Goal: Task Accomplishment & Management: Complete application form

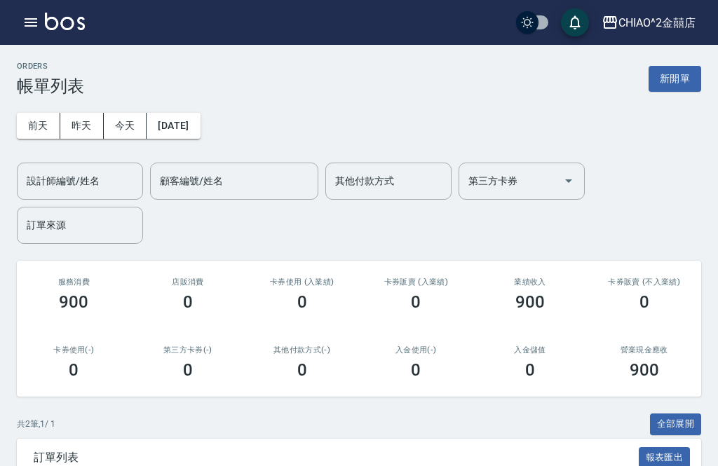
click at [77, 129] on button "昨天" at bounding box center [81, 126] width 43 height 26
click at [682, 85] on button "新開單" at bounding box center [674, 79] width 53 height 26
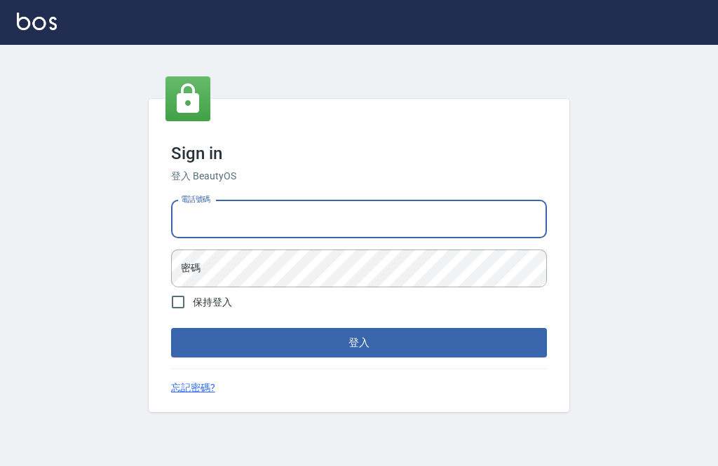
scroll to position [71, 0]
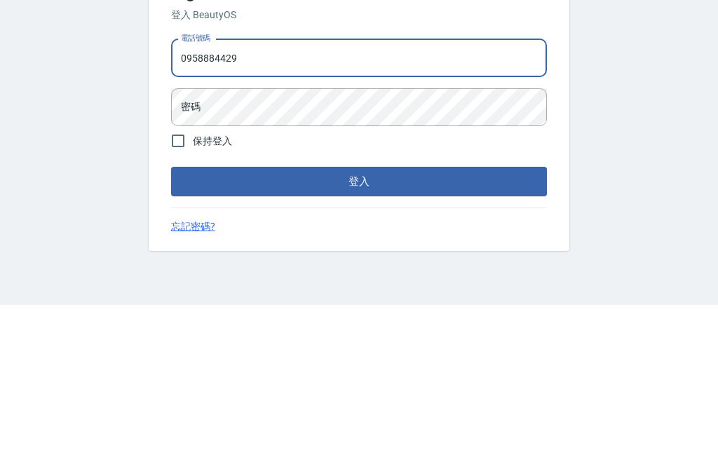
type input "0958884429"
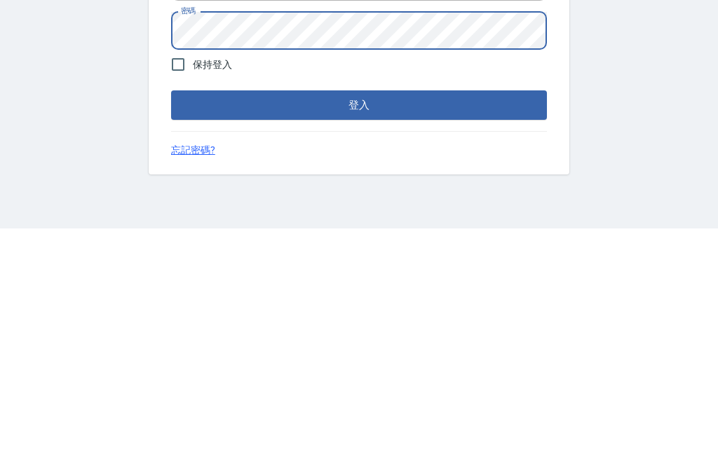
click at [496, 328] on button "登入" at bounding box center [359, 342] width 376 height 29
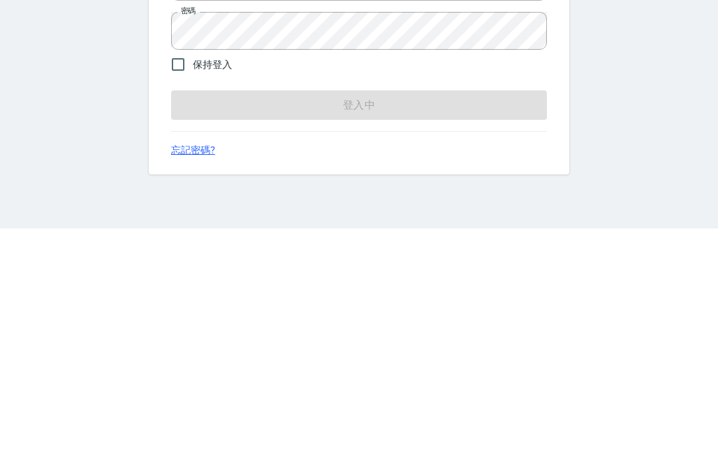
scroll to position [45, 0]
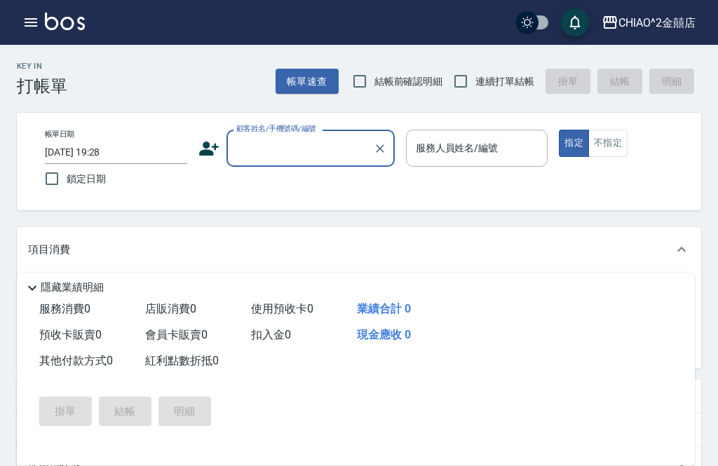
click at [242, 150] on input "顧客姓名/手機號碼/編號" at bounding box center [300, 148] width 135 height 25
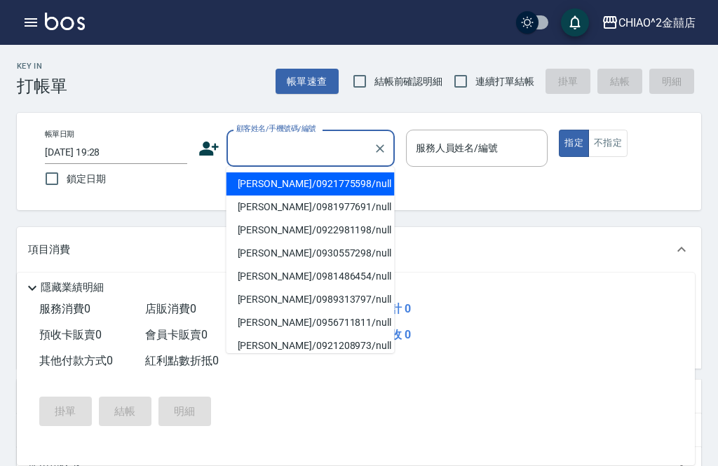
scroll to position [45, 0]
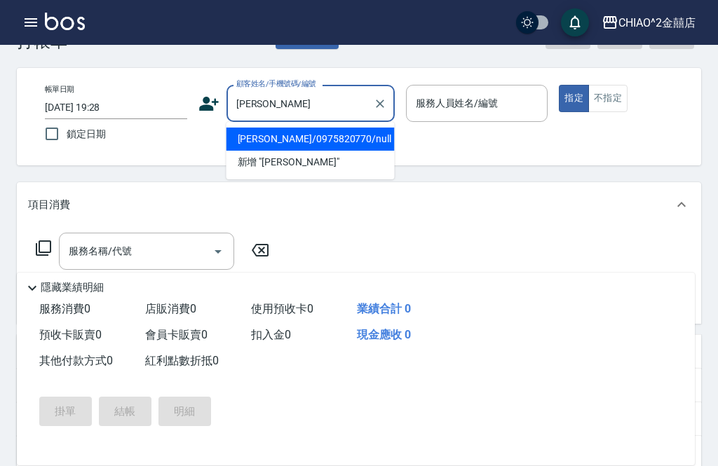
click at [364, 140] on li "陳偉翔/0975820770/null" at bounding box center [310, 139] width 168 height 23
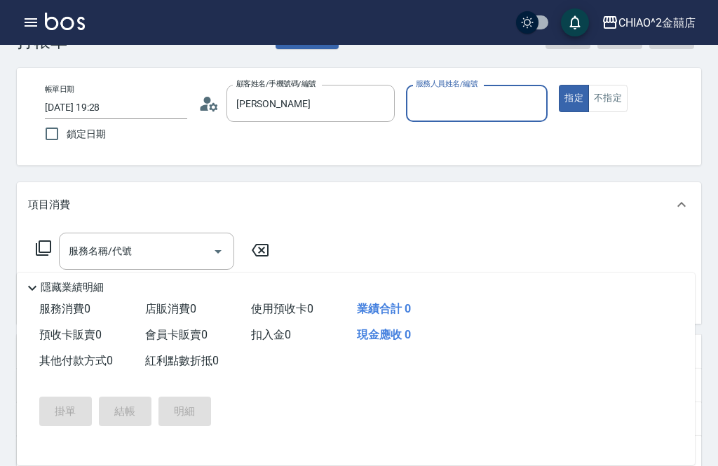
type input "陳偉翔/0975820770/null"
click at [479, 105] on input "服務人員姓名/編號" at bounding box center [477, 103] width 130 height 25
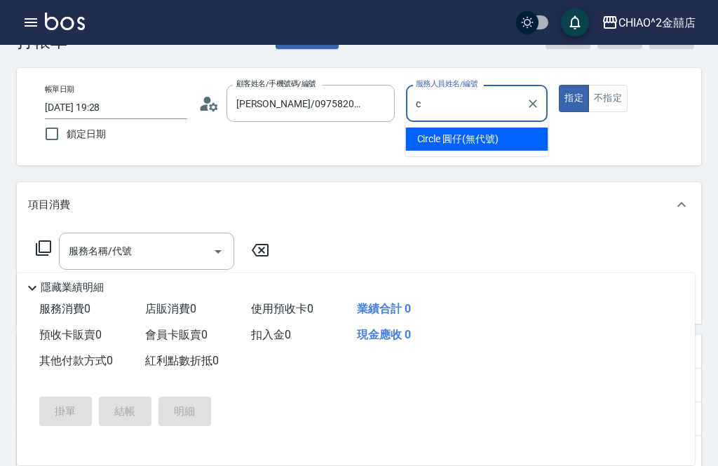
click at [472, 143] on span "Circle 圓仔 (無代號)" at bounding box center [457, 139] width 81 height 15
type input "Circle 圓仔(無代號)"
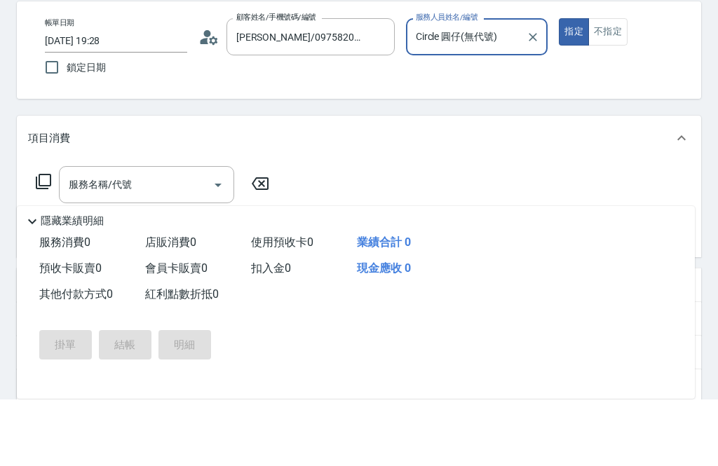
click at [88, 233] on div "服務名稱/代號 服務名稱/代號" at bounding box center [146, 251] width 175 height 37
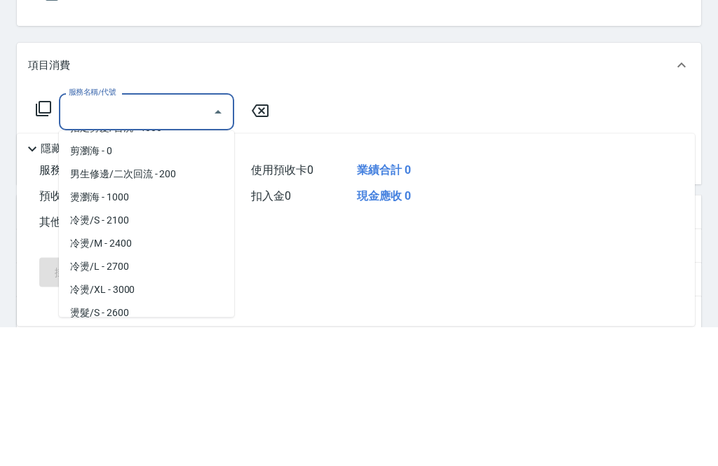
scroll to position [182, 0]
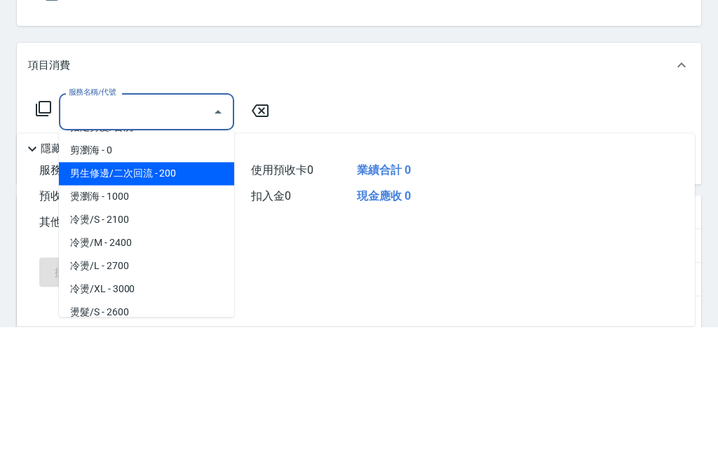
click at [83, 302] on span "男生修邊/二次回流 - 200" at bounding box center [146, 313] width 175 height 23
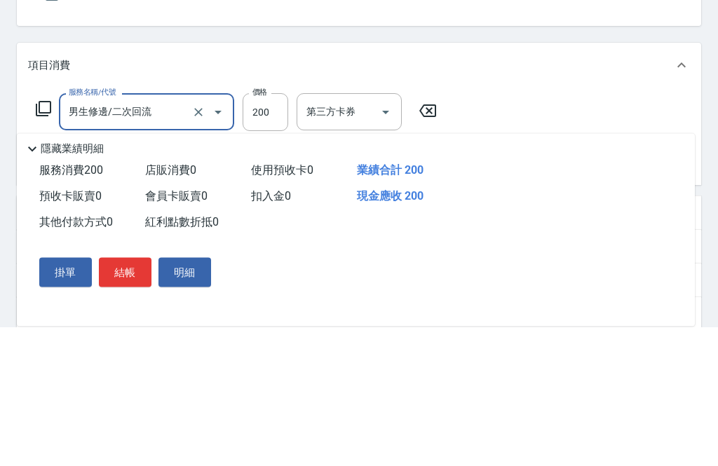
type input "男生修邊/二次回流"
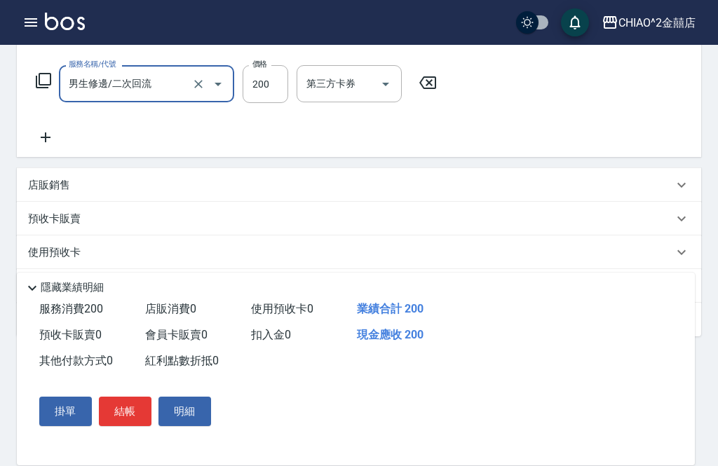
scroll to position [247, 0]
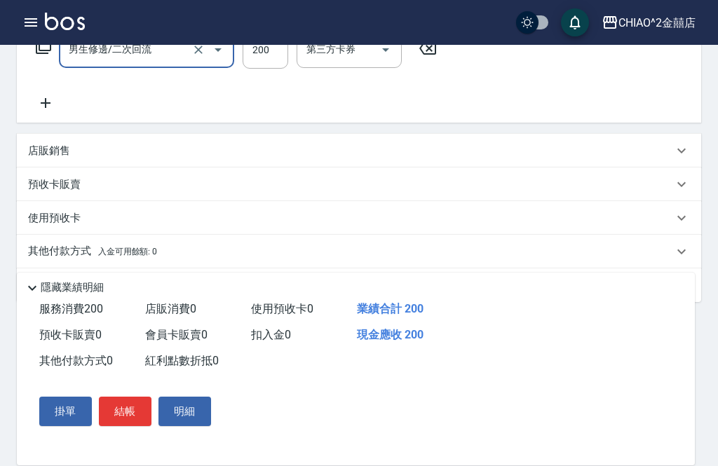
click at [119, 426] on button "結帳" at bounding box center [125, 411] width 53 height 29
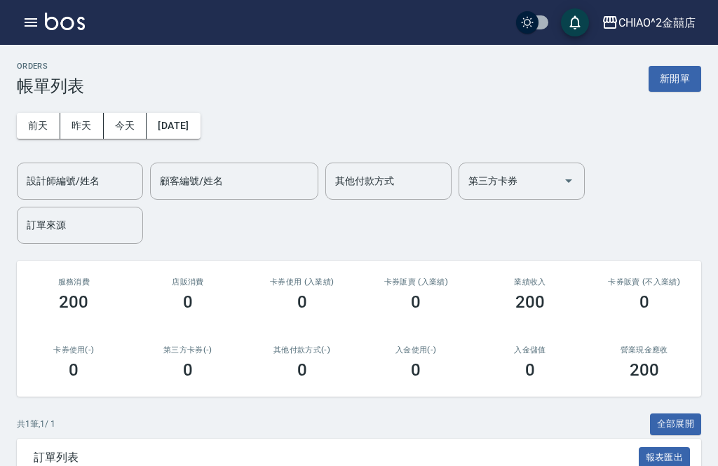
click at [684, 90] on button "新開單" at bounding box center [674, 79] width 53 height 26
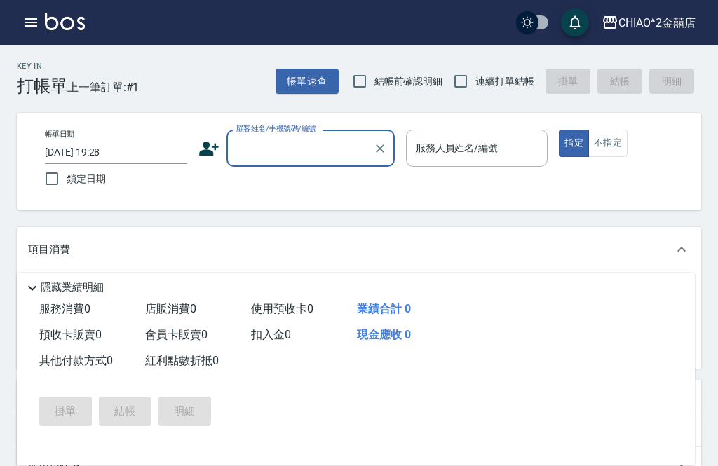
click at [306, 152] on input "顧客姓名/手機號碼/編號" at bounding box center [300, 148] width 135 height 25
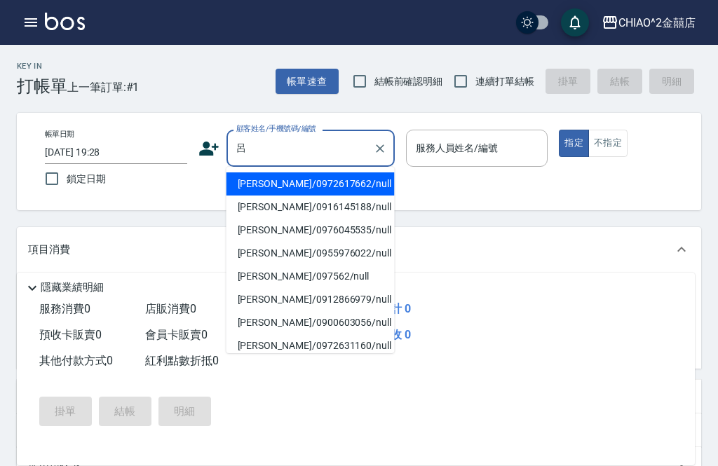
click at [338, 188] on li "呂宛姿/0972617662/null" at bounding box center [310, 183] width 168 height 23
type input "呂宛姿/0972617662/null"
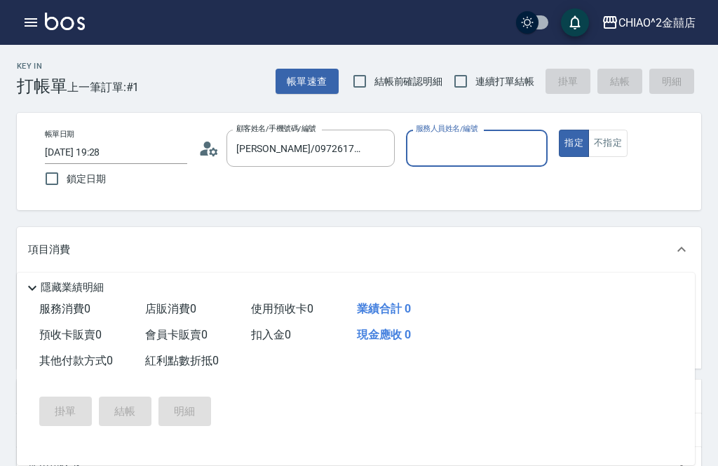
click at [490, 150] on input "服務人員姓名/編號" at bounding box center [477, 148] width 130 height 25
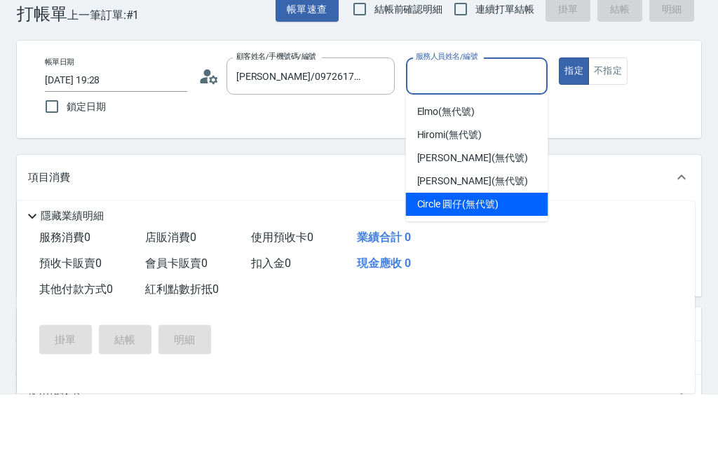
click at [497, 269] on span "Circle 圓仔 (無代號)" at bounding box center [457, 276] width 81 height 15
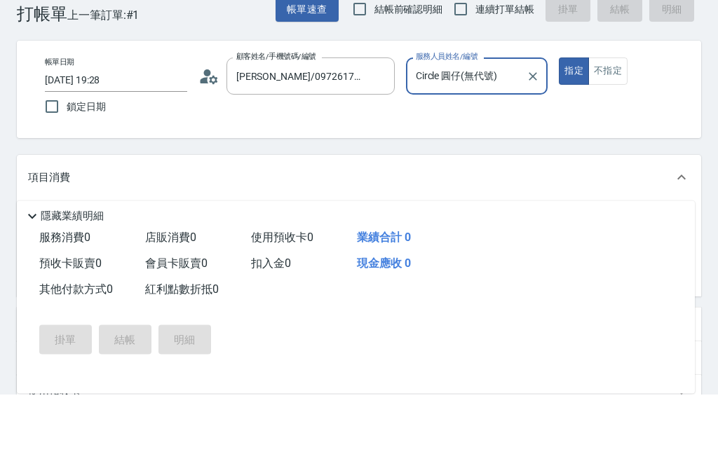
type input "Circle 圓仔(無代號)"
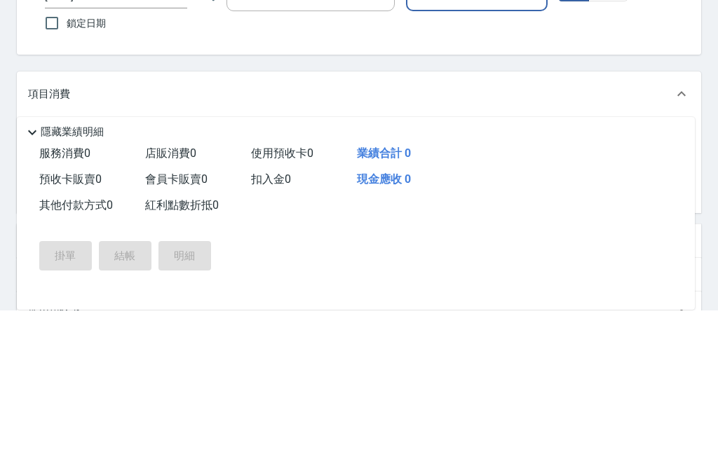
click at [81, 277] on div "服務名稱/代號 服務名稱/代號" at bounding box center [146, 295] width 175 height 37
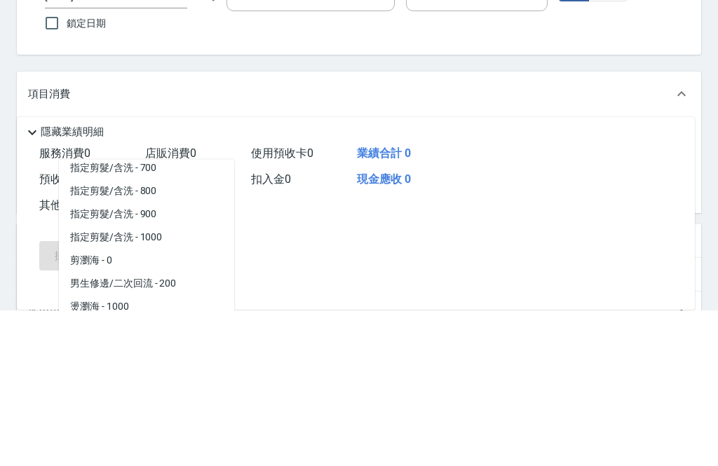
scroll to position [102, 0]
click at [78, 335] on span "指定剪髮/含洗 - 800" at bounding box center [146, 346] width 175 height 23
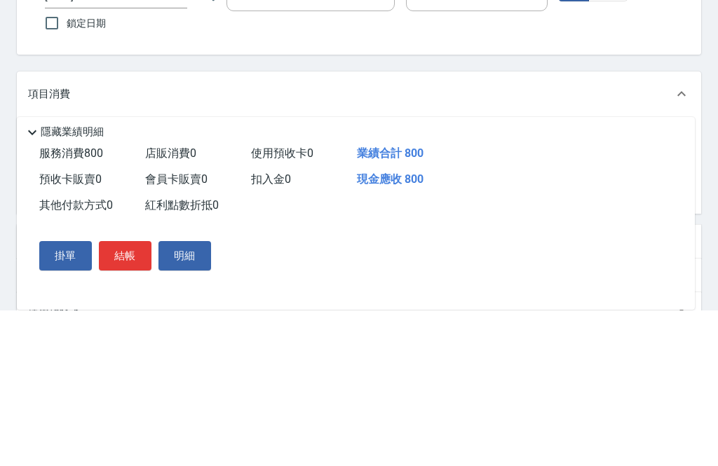
type input "指定剪髮/含洗"
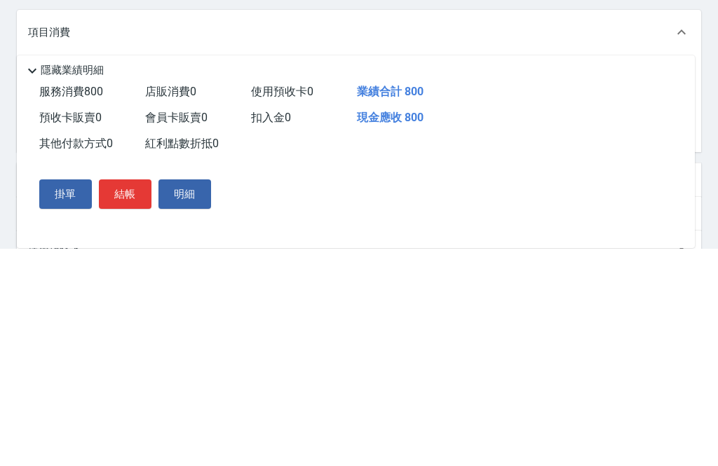
click at [39, 280] on icon at bounding box center [32, 288] width 17 height 17
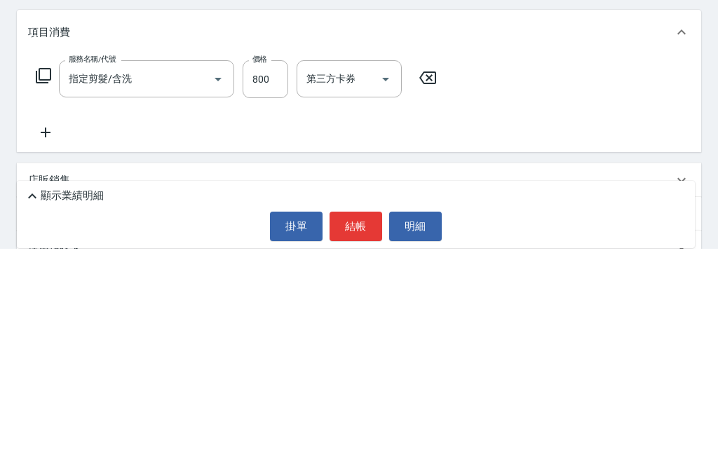
scroll to position [115, 0]
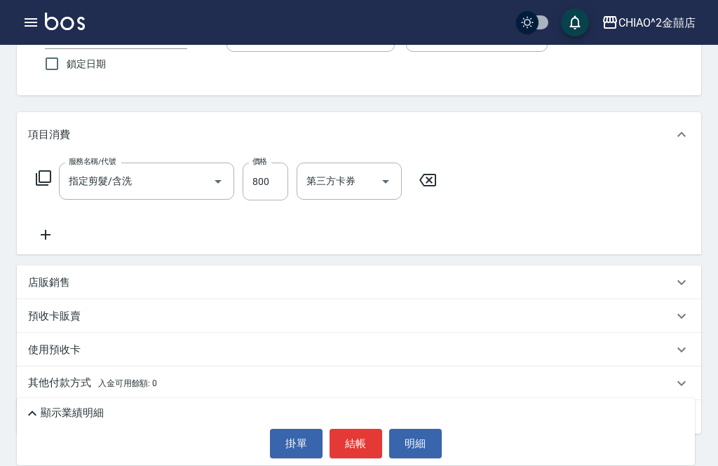
click at [48, 235] on icon at bounding box center [46, 235] width 10 height 10
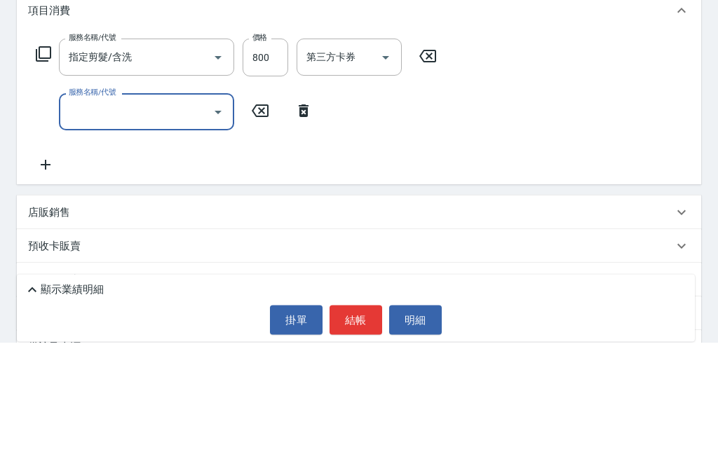
click at [86, 224] on input "服務名稱/代號" at bounding box center [136, 236] width 142 height 25
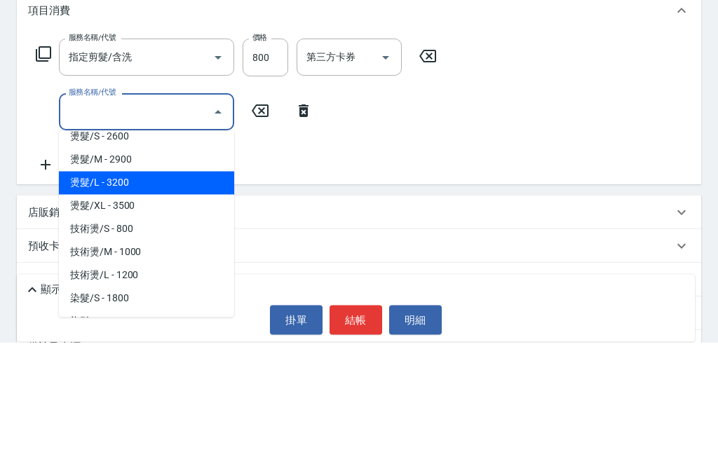
scroll to position [366, 0]
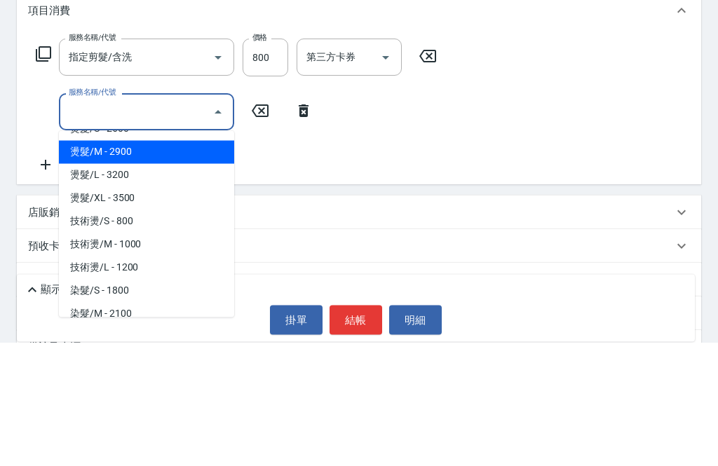
click at [75, 265] on span "燙髮/M - 2900" at bounding box center [146, 276] width 175 height 23
type input "燙髮/M"
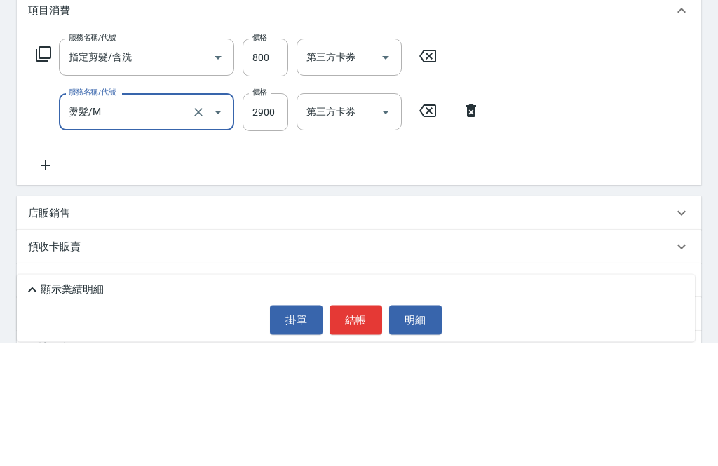
click at [273, 217] on input "2900" at bounding box center [265, 236] width 46 height 38
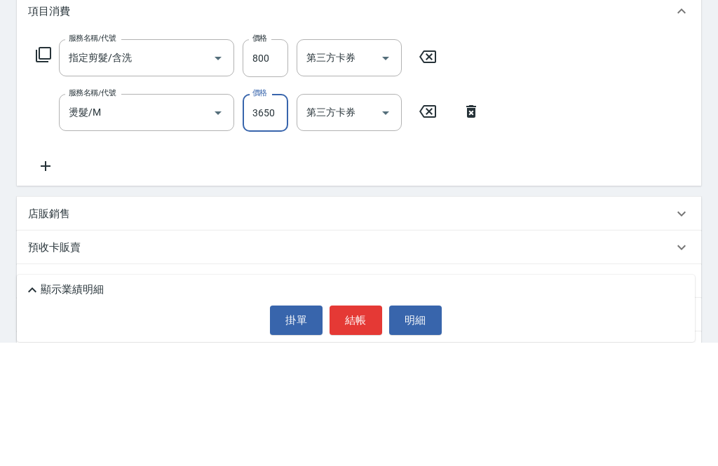
scroll to position [170, 0]
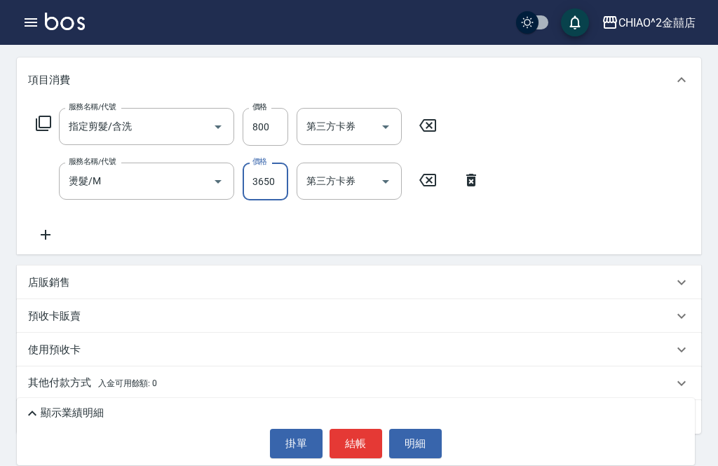
type input "3650"
click at [43, 379] on p "其他付款方式 入金可用餘額: 0" at bounding box center [92, 383] width 129 height 15
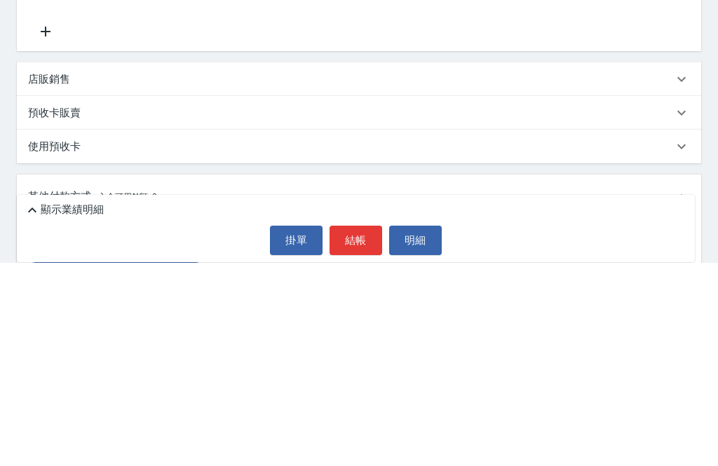
scroll to position [335, 0]
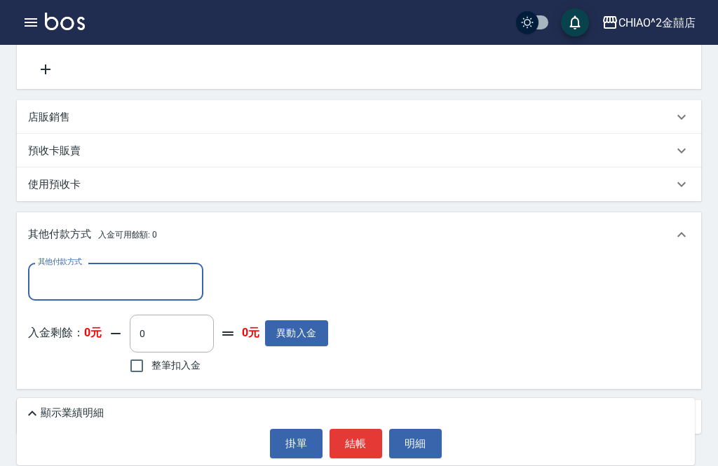
click at [29, 422] on icon at bounding box center [32, 413] width 17 height 17
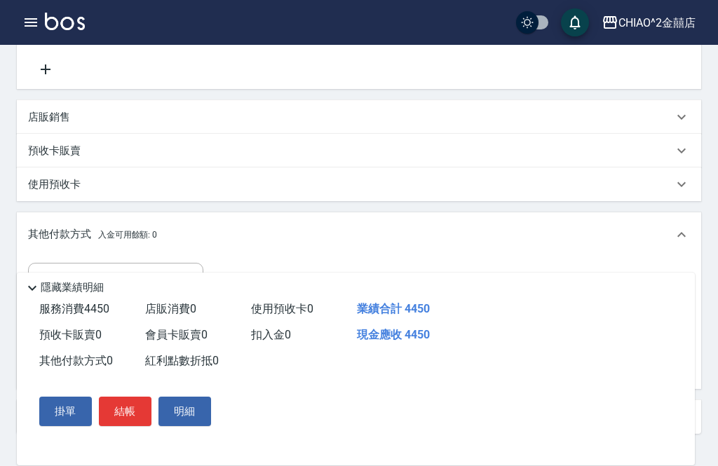
click at [59, 283] on div "其他付款方式 其他付款方式" at bounding box center [115, 281] width 175 height 37
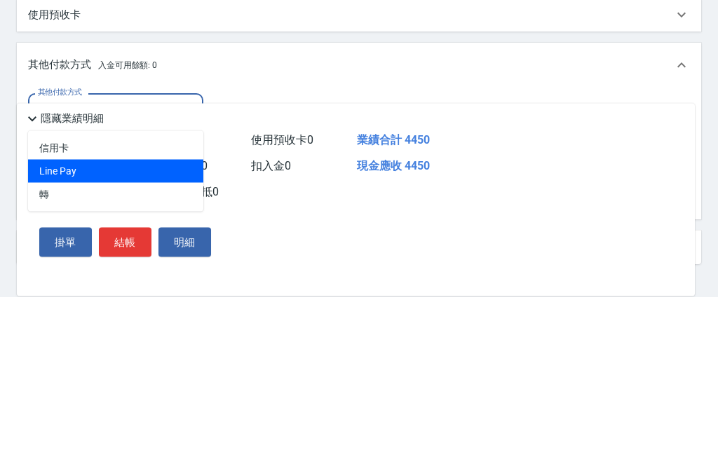
click at [42, 329] on span "Line Pay" at bounding box center [115, 340] width 175 height 23
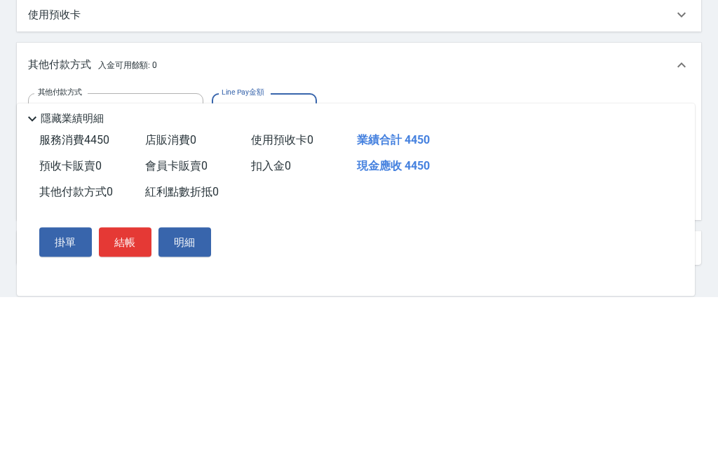
type input "Line Pay"
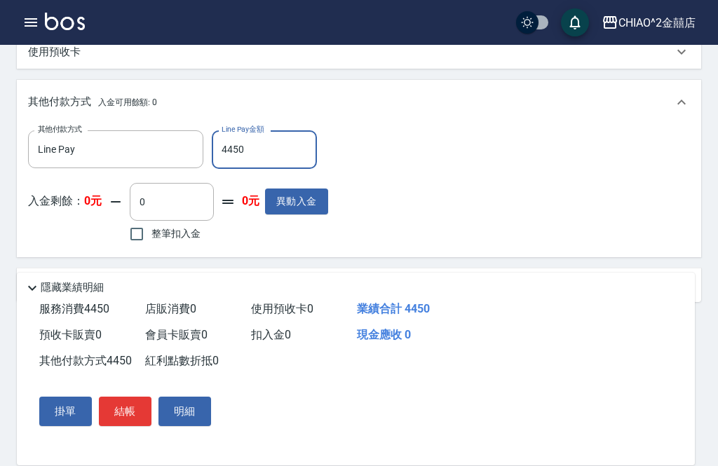
type input "4450"
click at [118, 426] on button "結帳" at bounding box center [125, 411] width 53 height 29
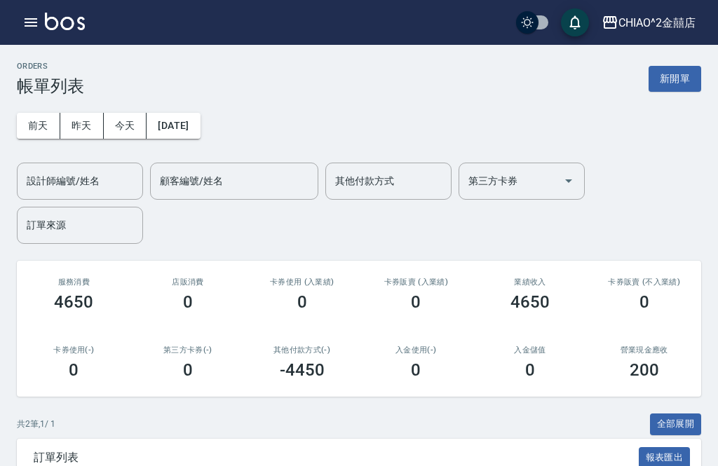
click at [668, 81] on button "新開單" at bounding box center [674, 79] width 53 height 26
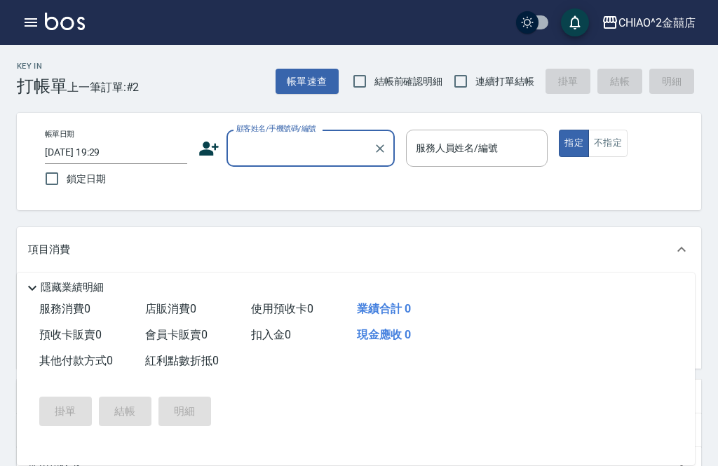
click at [315, 160] on input "顧客姓名/手機號碼/編號" at bounding box center [300, 148] width 135 height 25
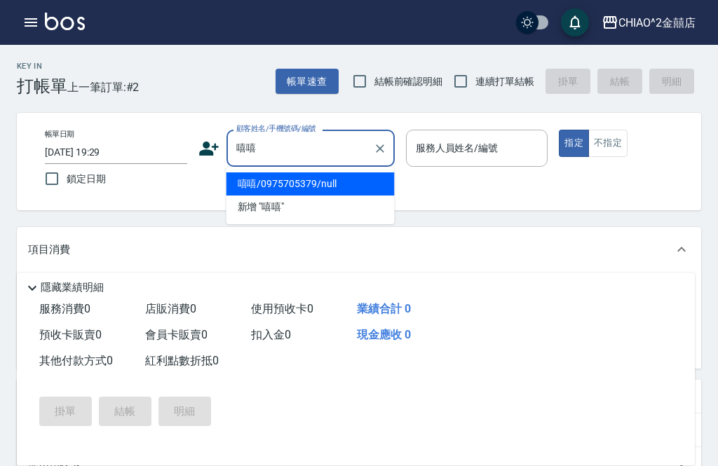
click at [357, 186] on li "嘻嘻/0975705379/null" at bounding box center [310, 183] width 168 height 23
type input "嘻嘻/0975705379/null"
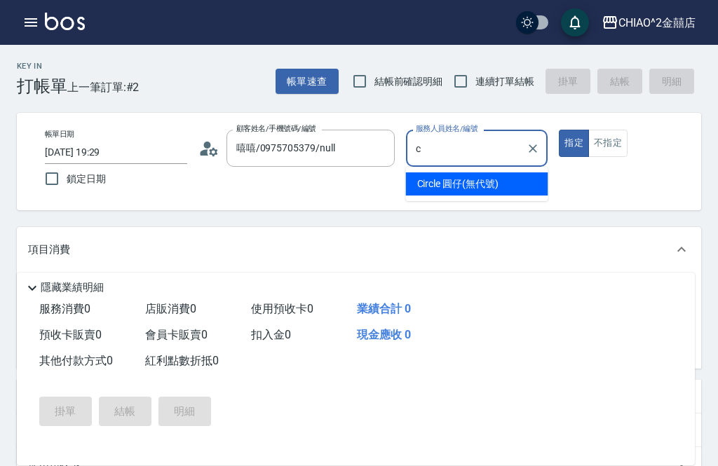
click at [490, 186] on span "Circle 圓仔 (無代號)" at bounding box center [457, 184] width 81 height 15
type input "Circle 圓仔(無代號)"
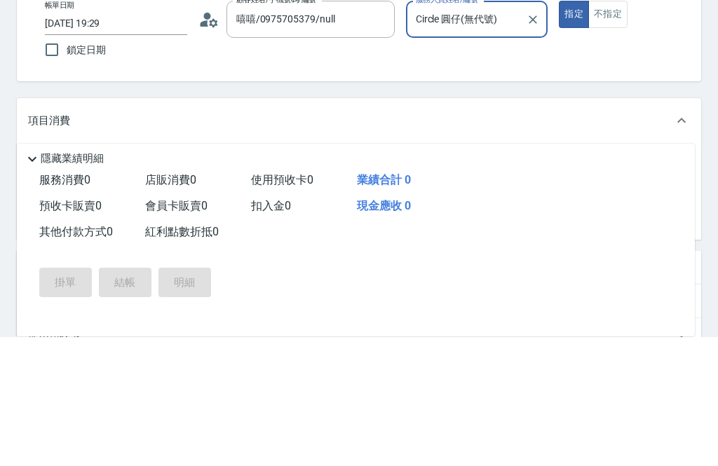
click at [79, 284] on input "服務名稱/代號" at bounding box center [136, 296] width 142 height 25
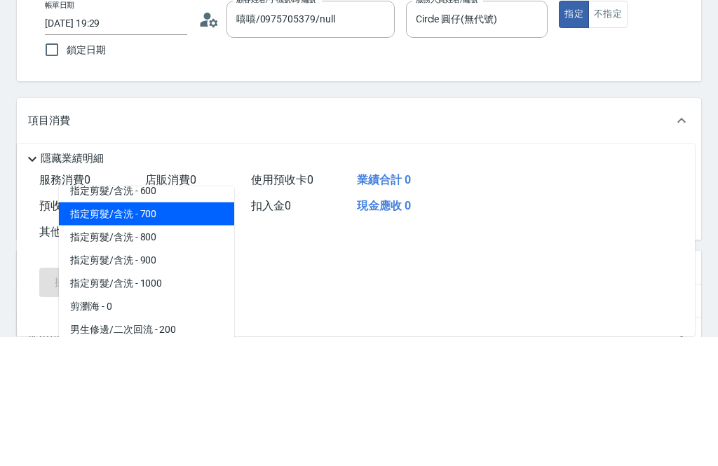
scroll to position [106, 0]
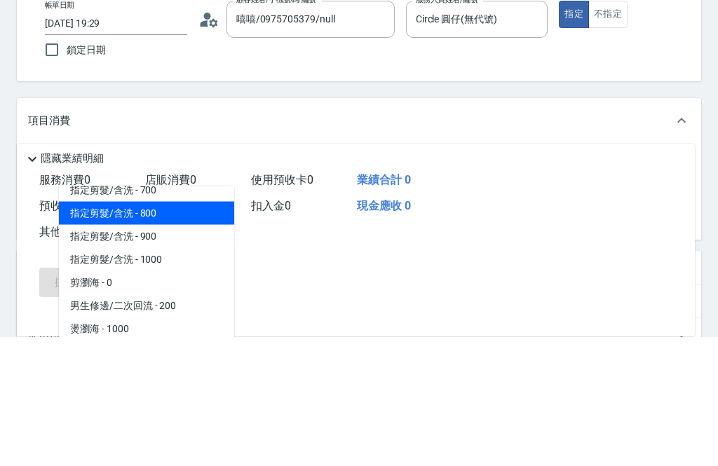
click at [108, 331] on span "指定剪髮/含洗 - 800" at bounding box center [146, 342] width 175 height 23
type input "指定剪髮/含洗"
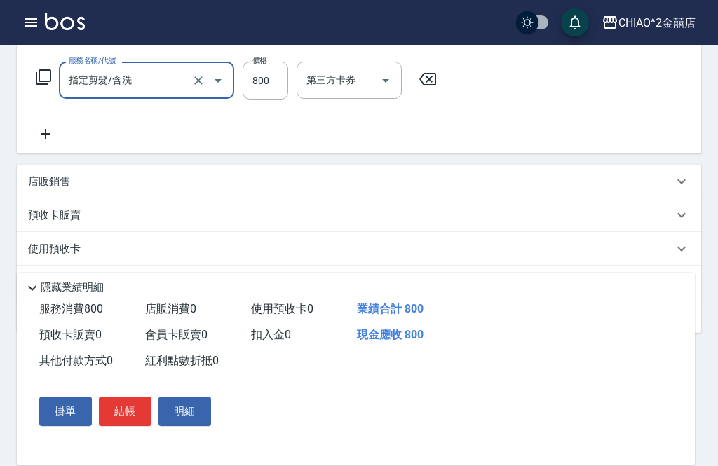
scroll to position [242, 0]
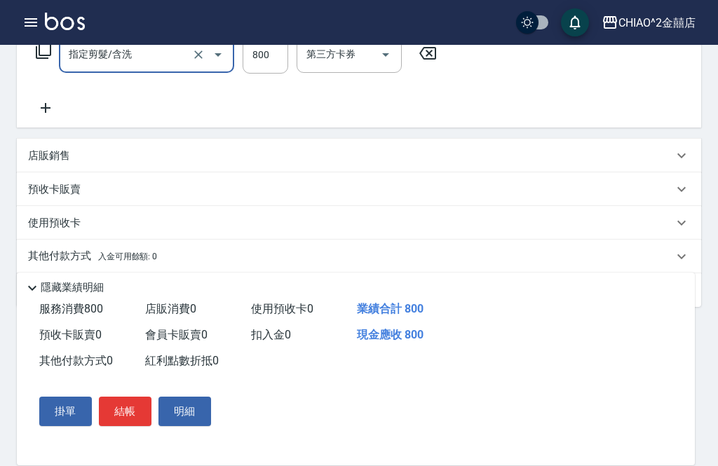
click at [121, 426] on button "結帳" at bounding box center [125, 411] width 53 height 29
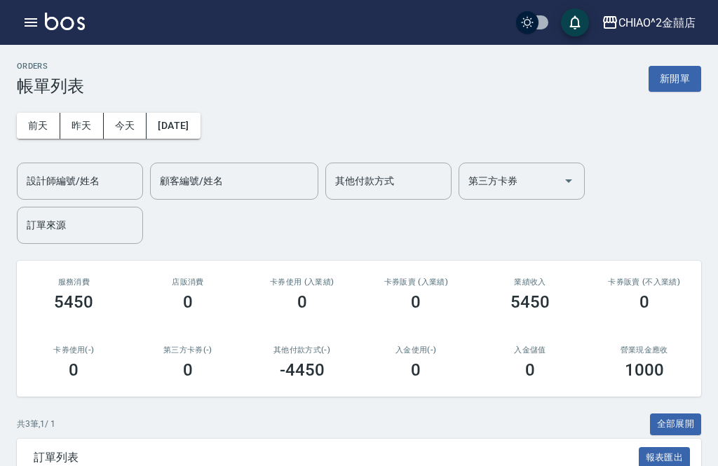
click at [684, 81] on button "新開單" at bounding box center [674, 79] width 53 height 26
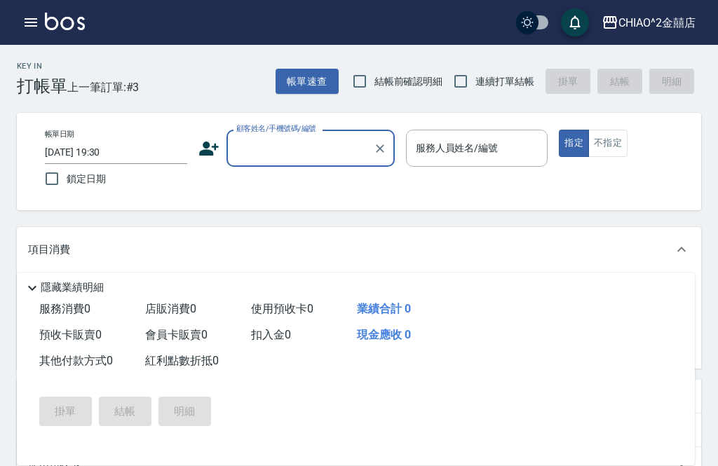
click at [335, 153] on input "顧客姓名/手機號碼/編號" at bounding box center [300, 148] width 135 height 25
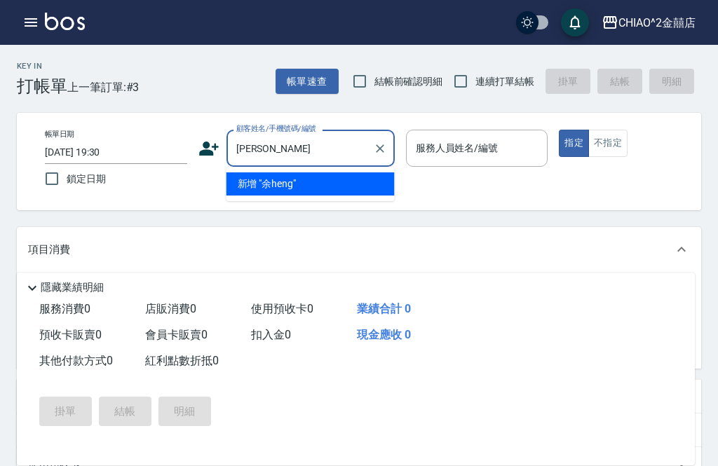
type input "余衡"
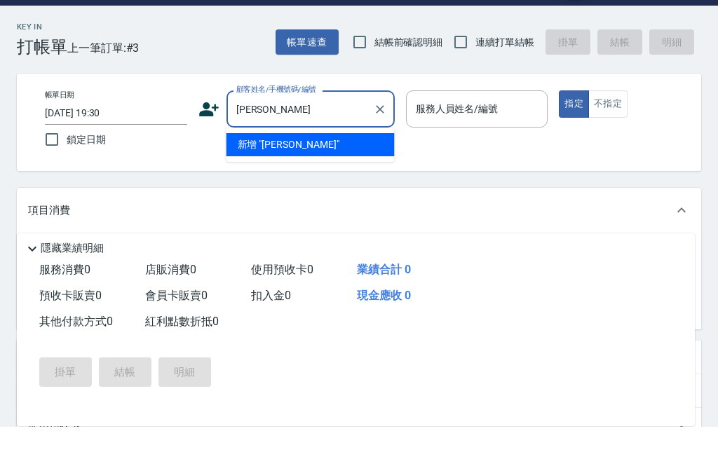
click at [383, 142] on icon "Clear" at bounding box center [380, 149] width 14 height 14
type input "o"
click at [249, 172] on li "新增 "0965577892"" at bounding box center [310, 183] width 168 height 23
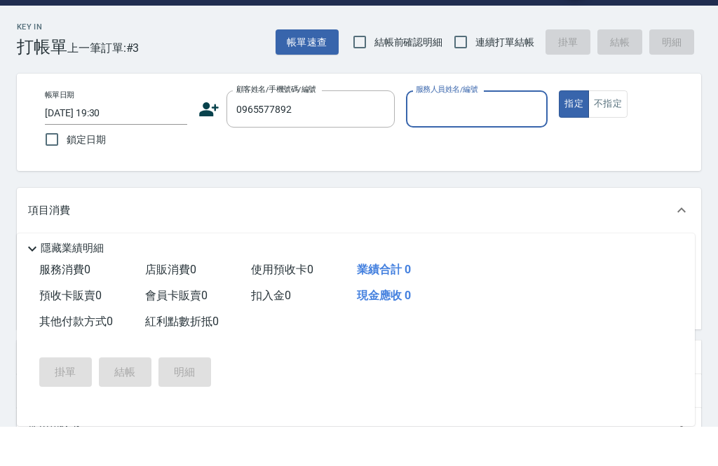
type input "0965577892"
click at [324, 136] on input "0965577892" at bounding box center [300, 148] width 135 height 25
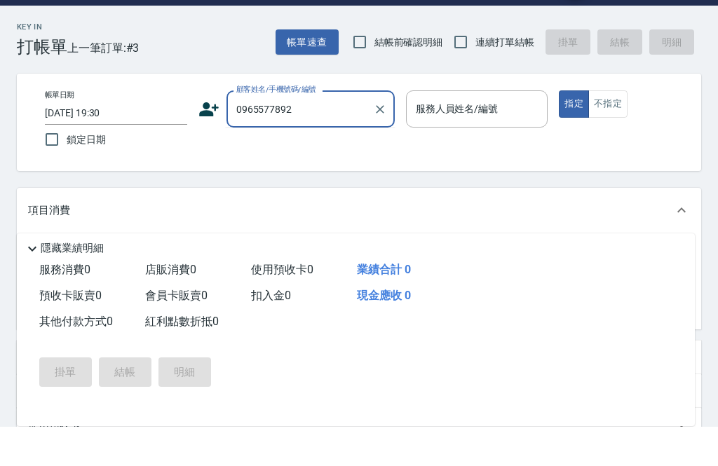
click at [376, 144] on icon "Clear" at bounding box center [380, 148] width 8 height 8
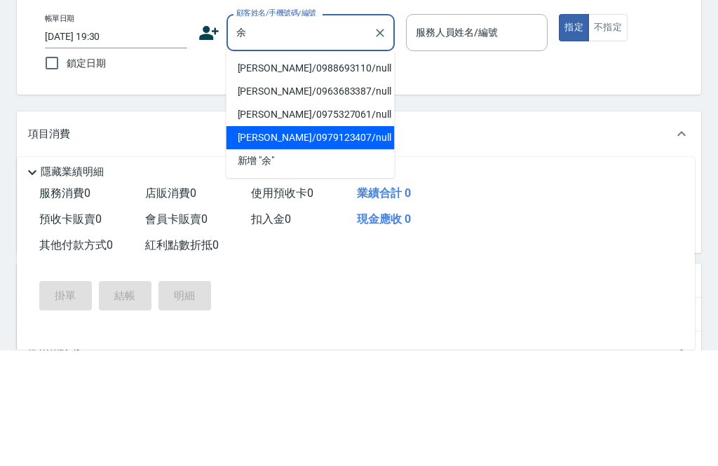
scroll to position [116, 0]
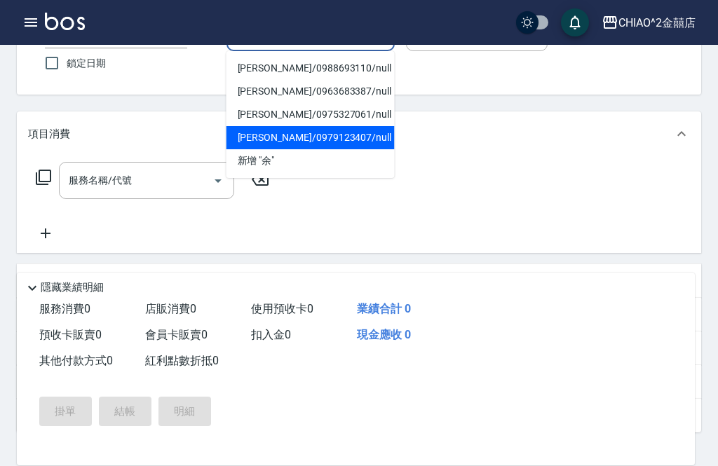
type input "余"
click at [280, 248] on div "服務名稱/代號 服務名稱/代號" at bounding box center [359, 204] width 684 height 97
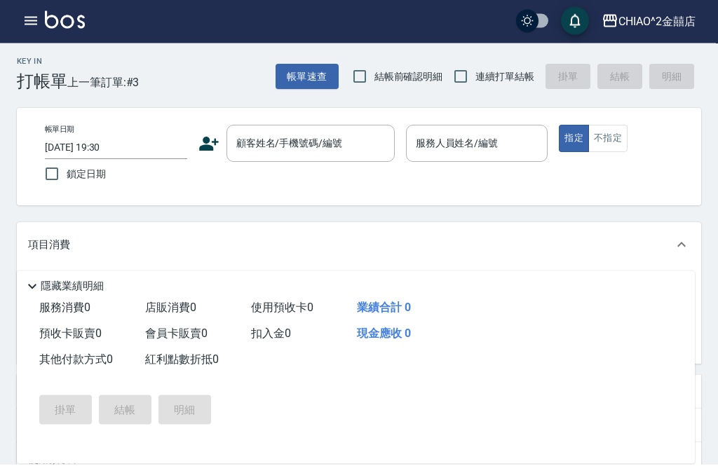
scroll to position [5, 0]
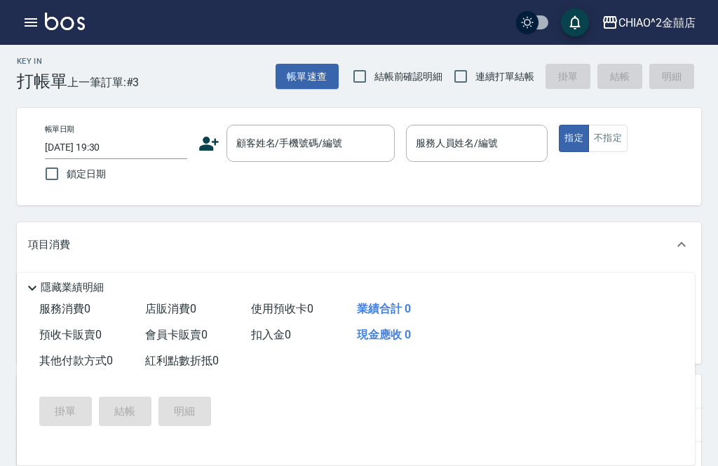
click at [310, 132] on input "顧客姓名/手機號碼/編號" at bounding box center [300, 143] width 135 height 25
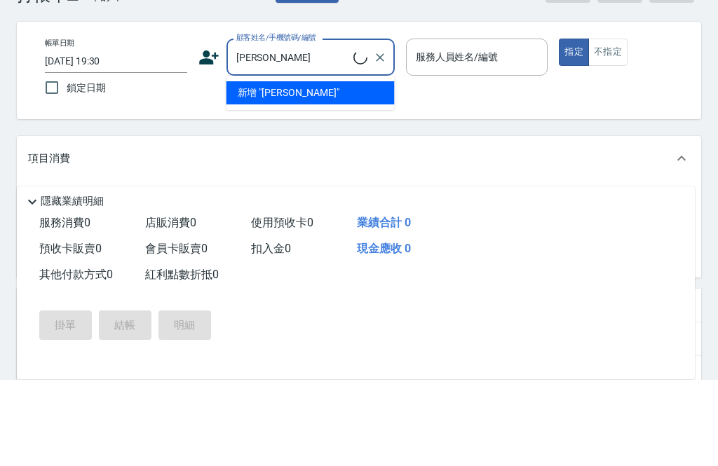
scroll to position [91, 0]
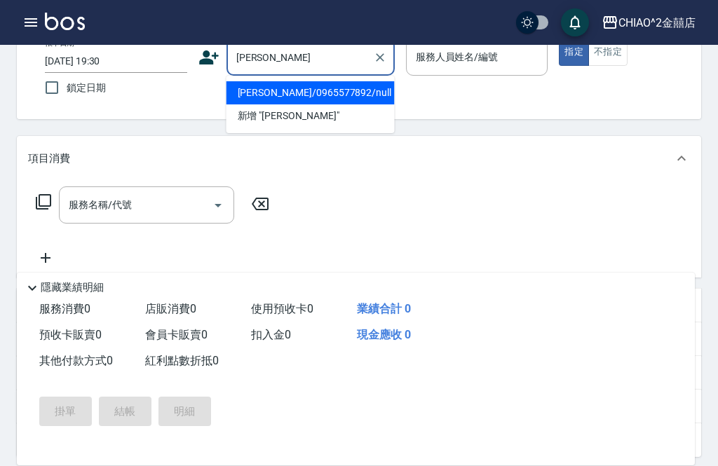
click at [349, 85] on li "余衡/0965577892/null" at bounding box center [310, 92] width 168 height 23
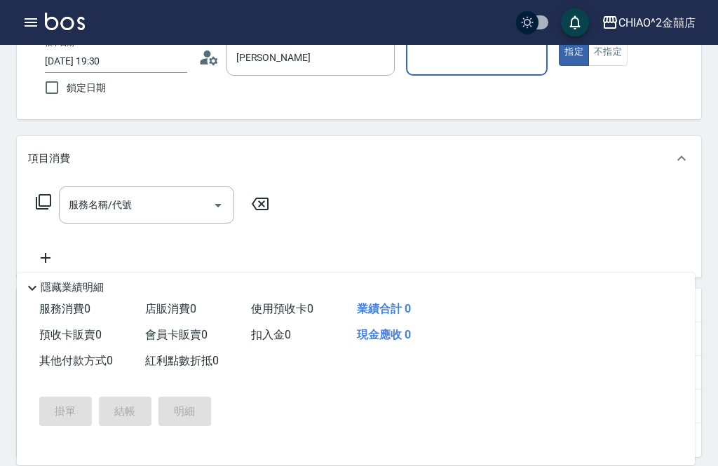
type input "余衡/0965577892/null"
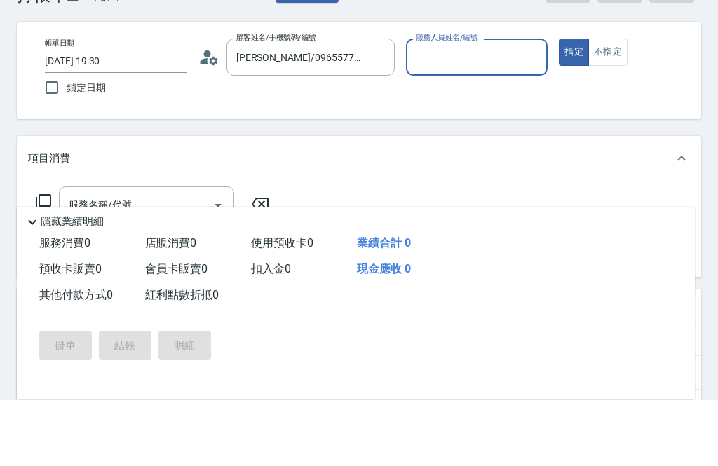
scroll to position [25, 0]
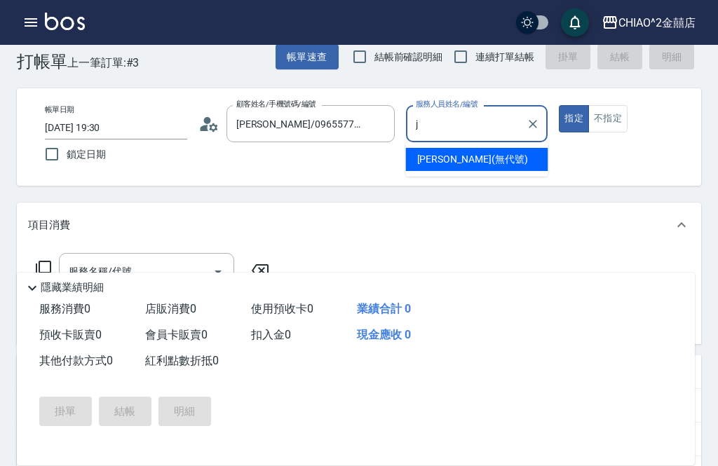
click at [498, 164] on div "Jenny (無代號)" at bounding box center [477, 159] width 142 height 23
type input "Jenny(無代號)"
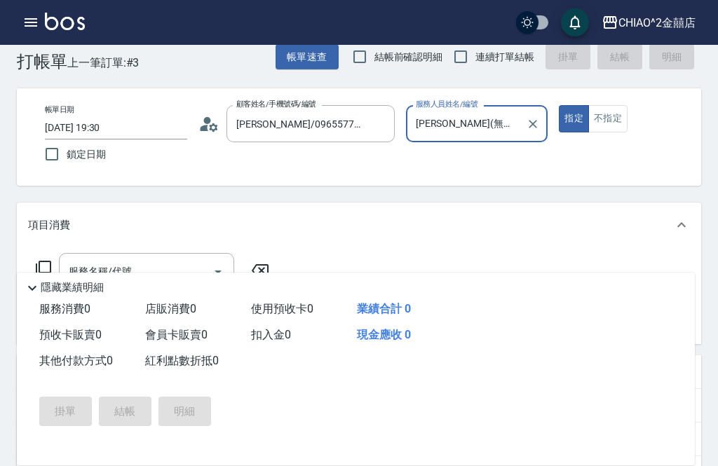
click at [613, 118] on button "不指定" at bounding box center [607, 118] width 39 height 27
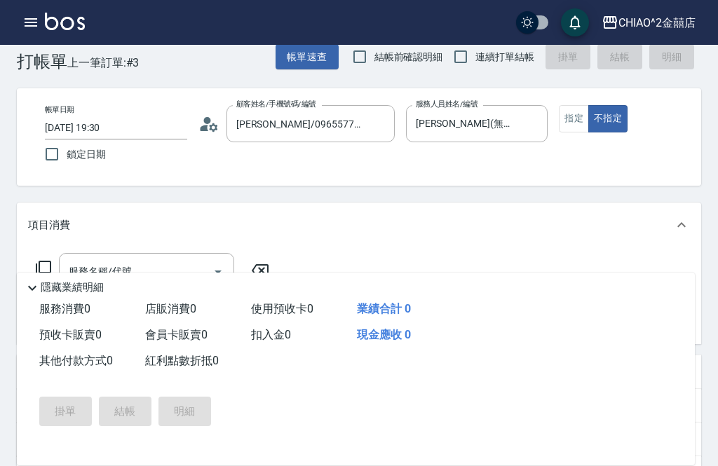
click at [91, 277] on div "服務名稱/代號 服務名稱/代號" at bounding box center [146, 271] width 175 height 37
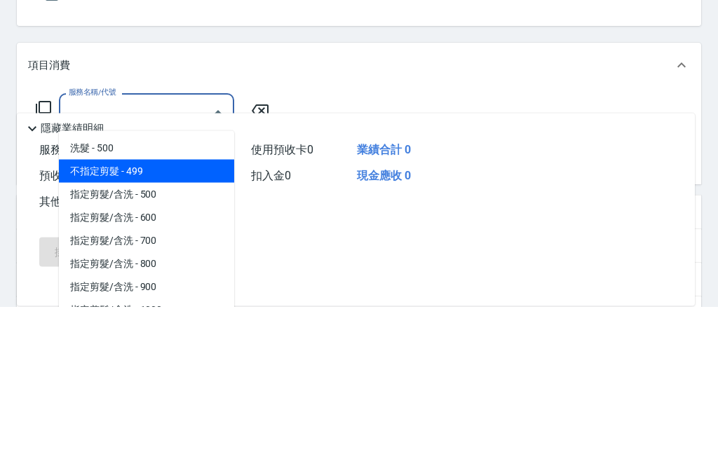
click at [200, 320] on span "不指定剪髮 - 499" at bounding box center [146, 331] width 175 height 23
type input "不指定剪髮"
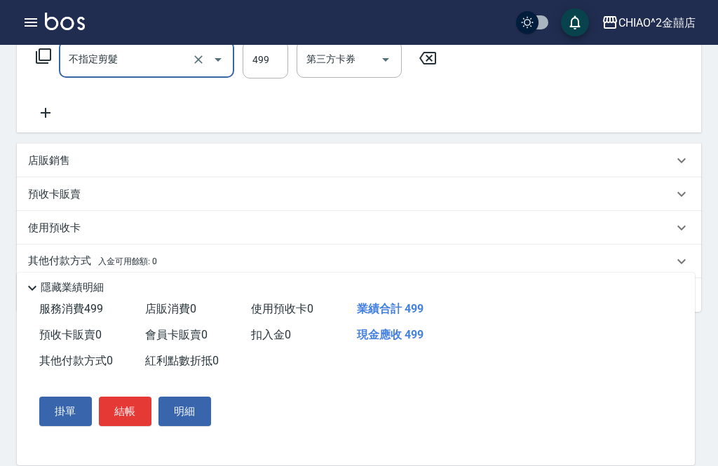
scroll to position [236, 0]
click at [124, 426] on button "結帳" at bounding box center [125, 411] width 53 height 29
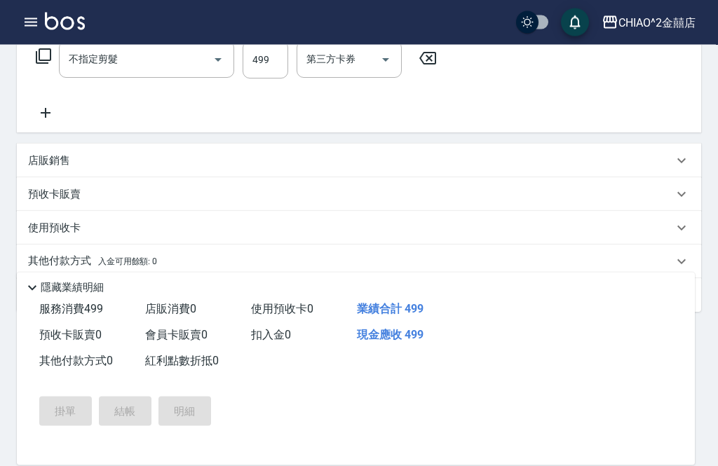
scroll to position [237, 0]
